Goal: Information Seeking & Learning: Learn about a topic

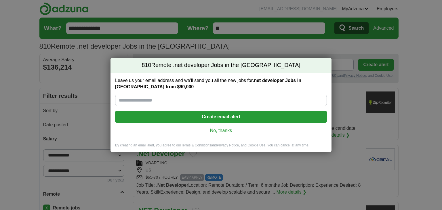
click at [225, 131] on link "No, thanks" at bounding box center [221, 130] width 203 height 6
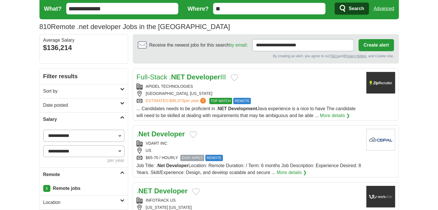
scroll to position [29, 0]
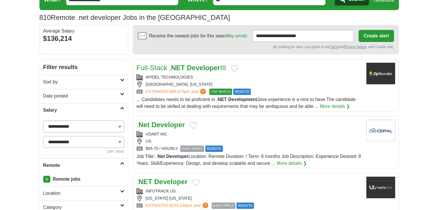
click at [89, 100] on link "Date posted" at bounding box center [84, 96] width 88 height 14
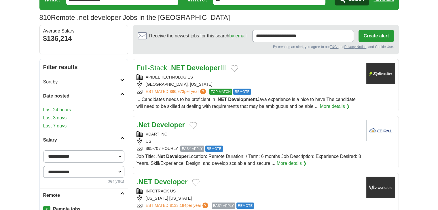
click at [59, 111] on link "Last 24 hours" at bounding box center [83, 109] width 81 height 7
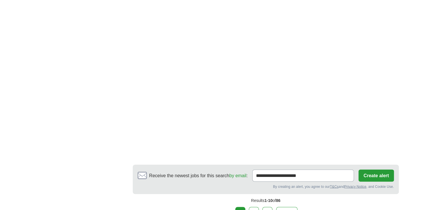
scroll to position [978, 0]
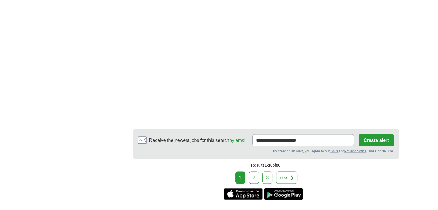
click at [253, 171] on link "2" at bounding box center [254, 177] width 10 height 12
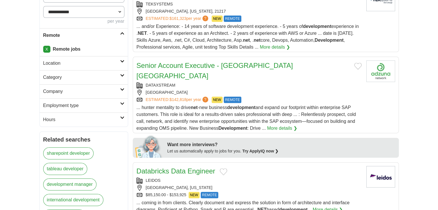
scroll to position [144, 0]
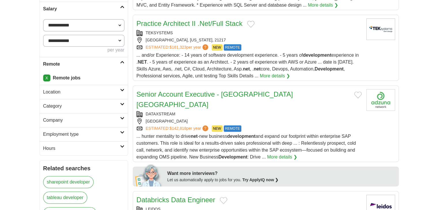
click at [265, 48] on div "ESTIMATED: $161,323 per year ? NEW REMOTE" at bounding box center [248, 47] width 225 height 6
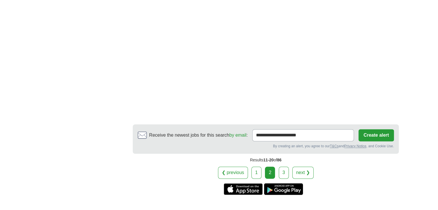
scroll to position [949, 0]
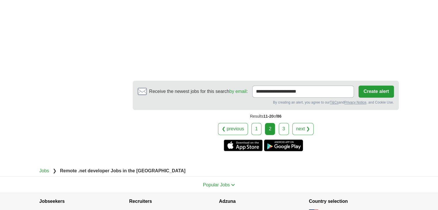
click at [281, 124] on link "3" at bounding box center [284, 129] width 10 height 12
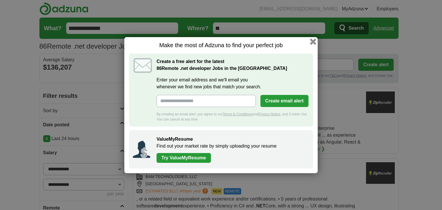
click at [314, 43] on button "button" at bounding box center [313, 41] width 6 height 6
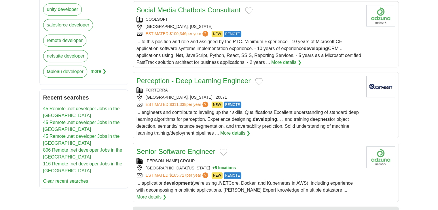
scroll to position [345, 0]
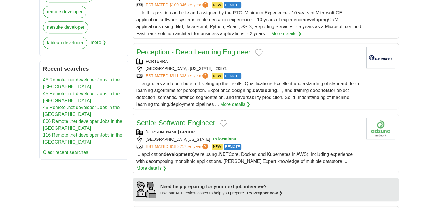
click at [254, 136] on div "SANTA FE, NEW MEXICO, 87501 + 5 locations" at bounding box center [248, 139] width 225 height 6
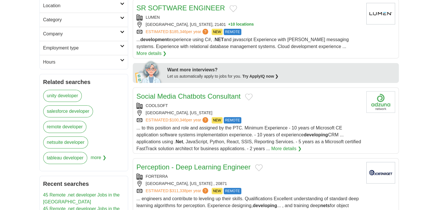
scroll to position [29, 0]
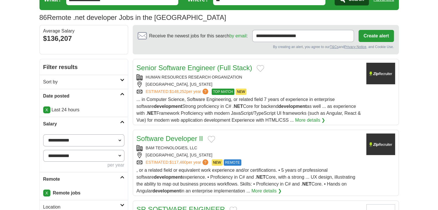
click at [47, 110] on link "X" at bounding box center [46, 109] width 7 height 7
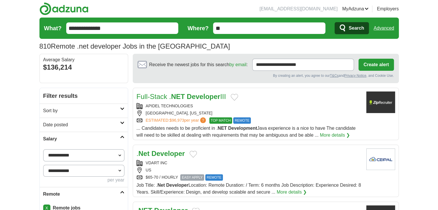
click at [59, 124] on h2 "Date posted" at bounding box center [81, 124] width 77 height 7
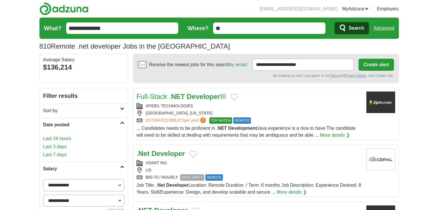
click at [62, 146] on link "Last 3 days" at bounding box center [83, 146] width 81 height 7
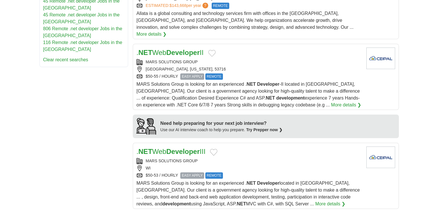
scroll to position [432, 0]
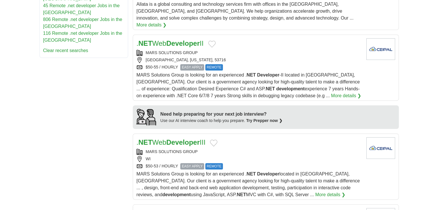
click at [258, 149] on div "MARS SOLUTIONS GROUP" at bounding box center [248, 152] width 225 height 6
click at [240, 57] on div "MADISON, WISCONSIN, 53716" at bounding box center [248, 60] width 225 height 6
